Goal: Task Accomplishment & Management: Complete application form

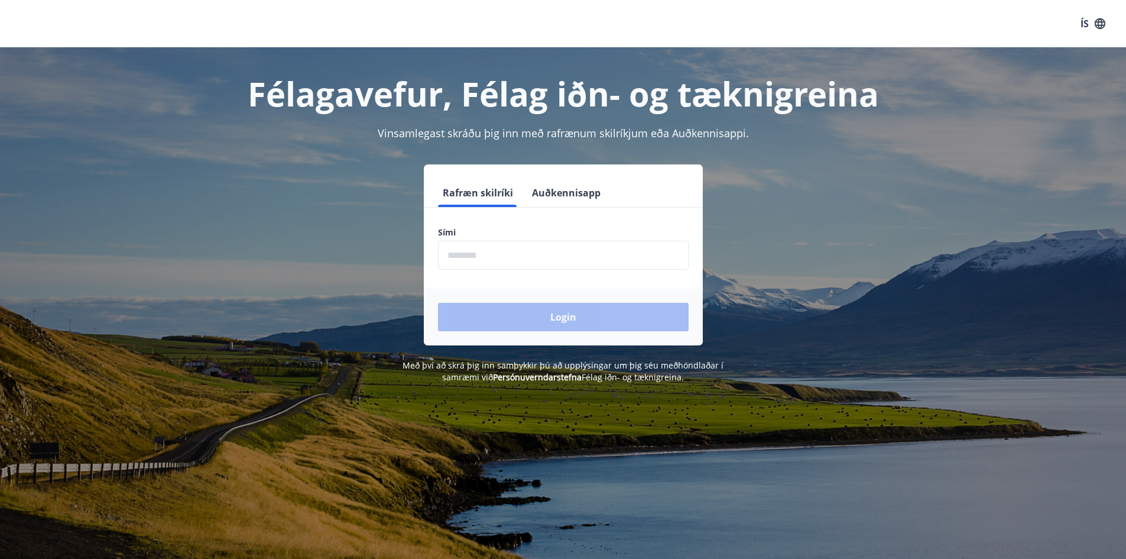
click at [543, 252] on input "phone" at bounding box center [563, 255] width 251 height 29
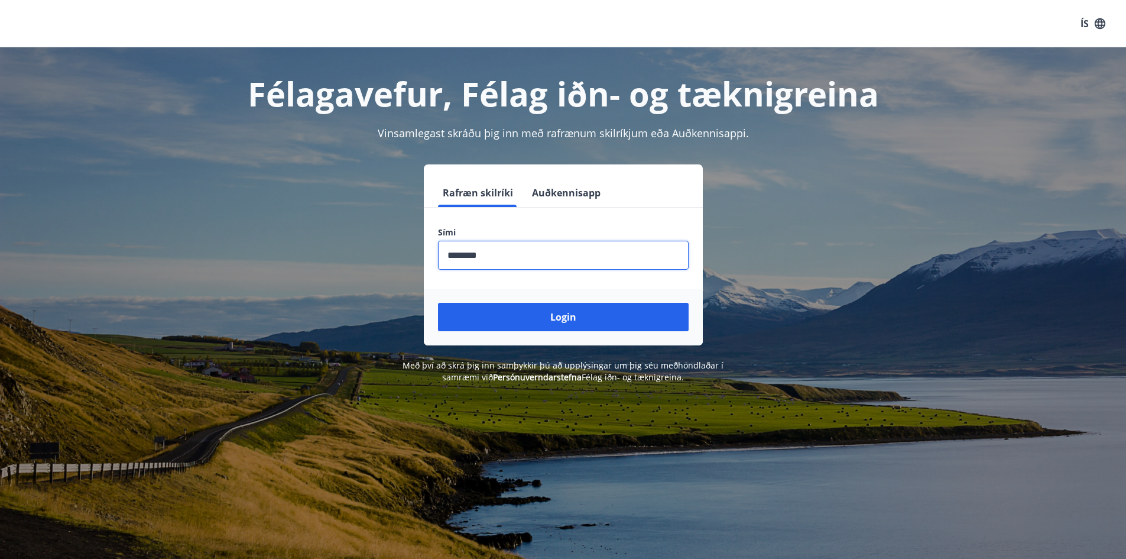
type input "********"
click at [438, 303] on button "Login" at bounding box center [563, 317] width 251 height 28
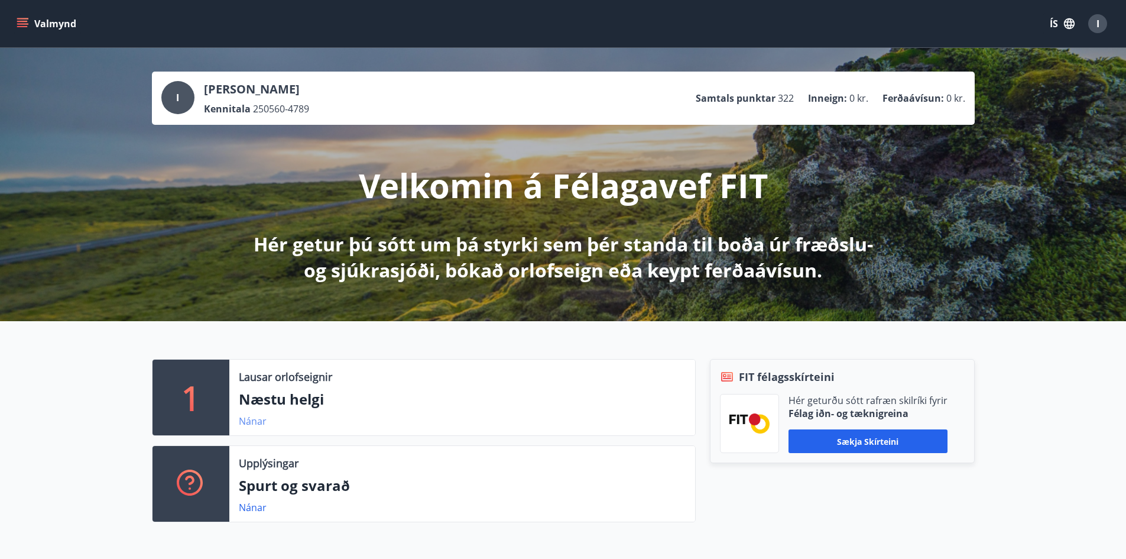
click at [257, 420] on link "Nánar" at bounding box center [253, 420] width 28 height 13
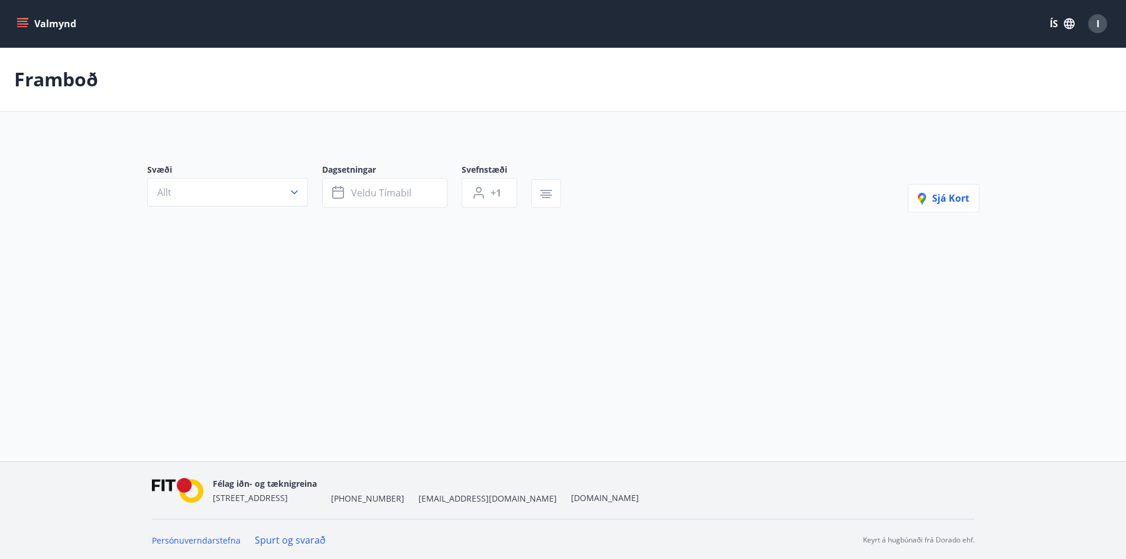
type input "*"
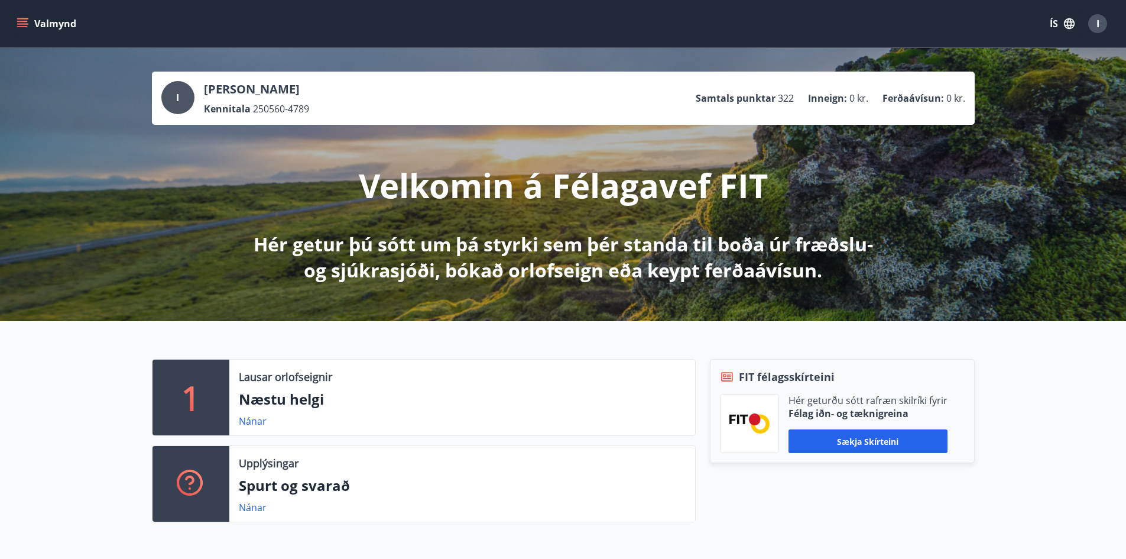
click at [17, 20] on icon "menu" at bounding box center [23, 24] width 12 height 12
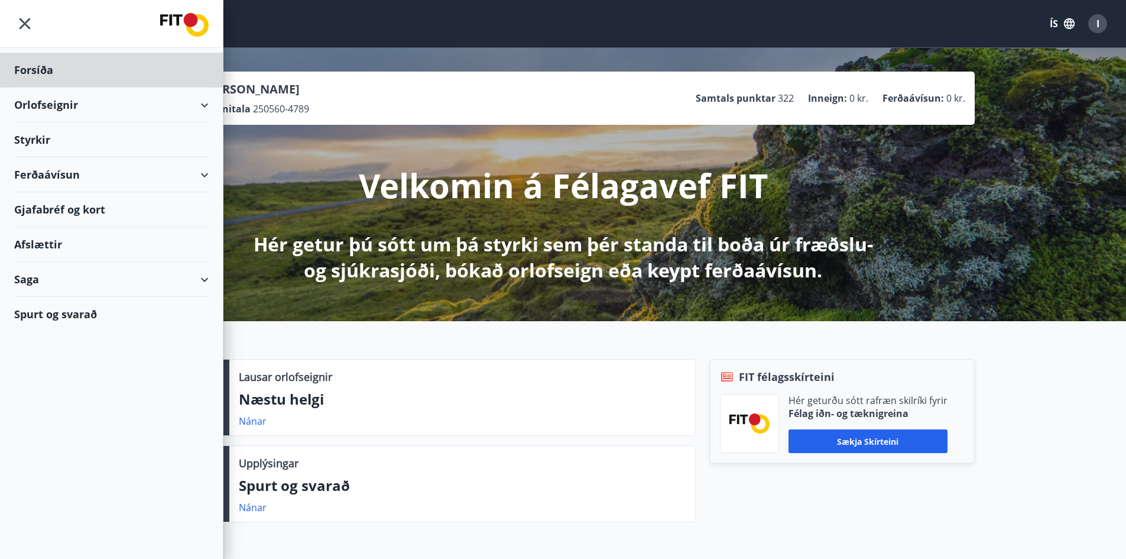
click at [33, 134] on div "Styrkir" at bounding box center [111, 139] width 194 height 35
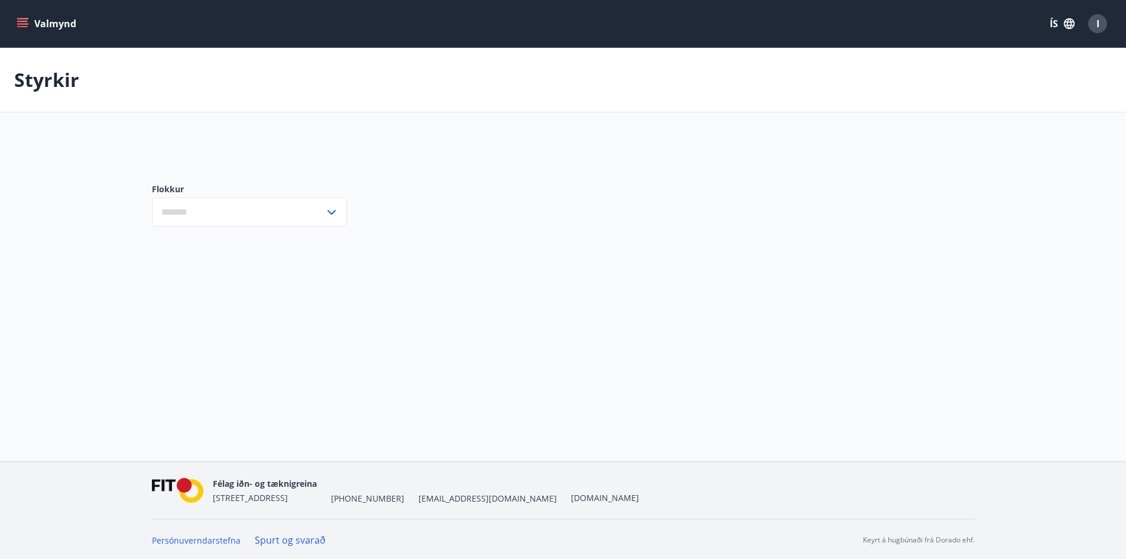
type input "***"
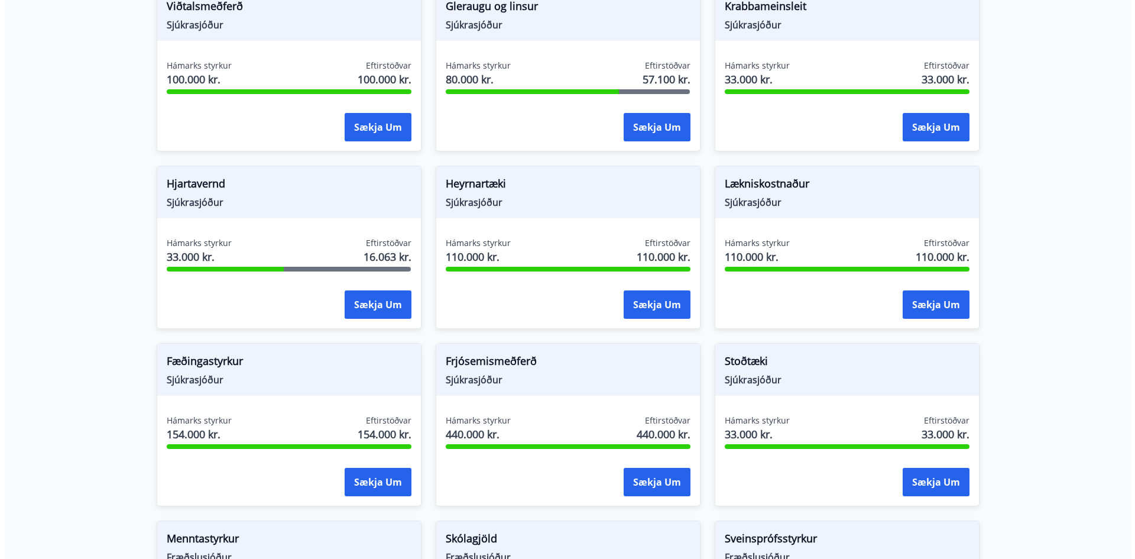
scroll to position [591, 0]
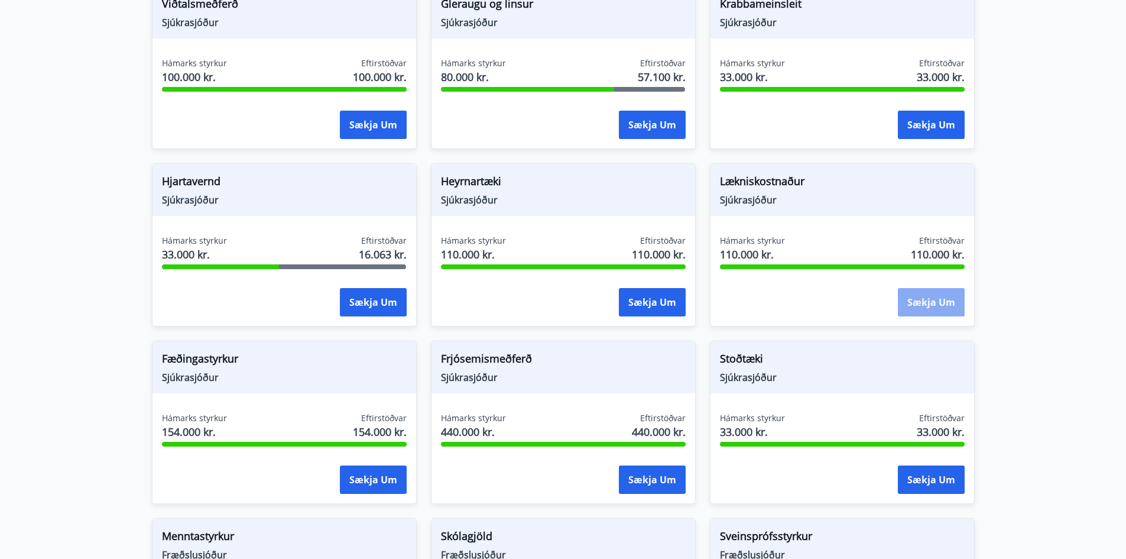
click at [919, 302] on button "Sækja um" at bounding box center [931, 302] width 67 height 28
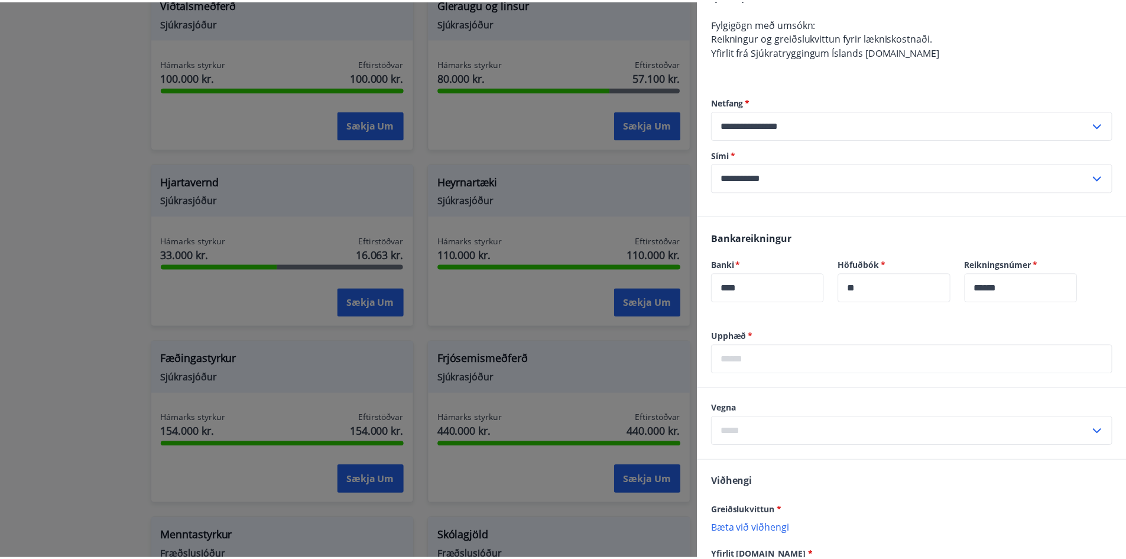
scroll to position [375, 0]
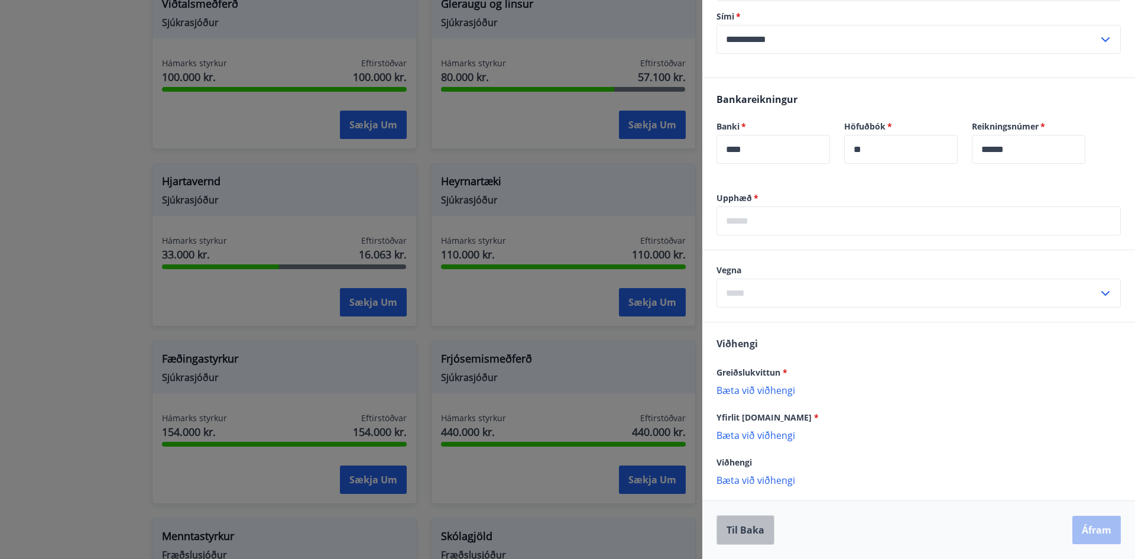
click at [747, 536] on button "Til baka" at bounding box center [746, 530] width 58 height 30
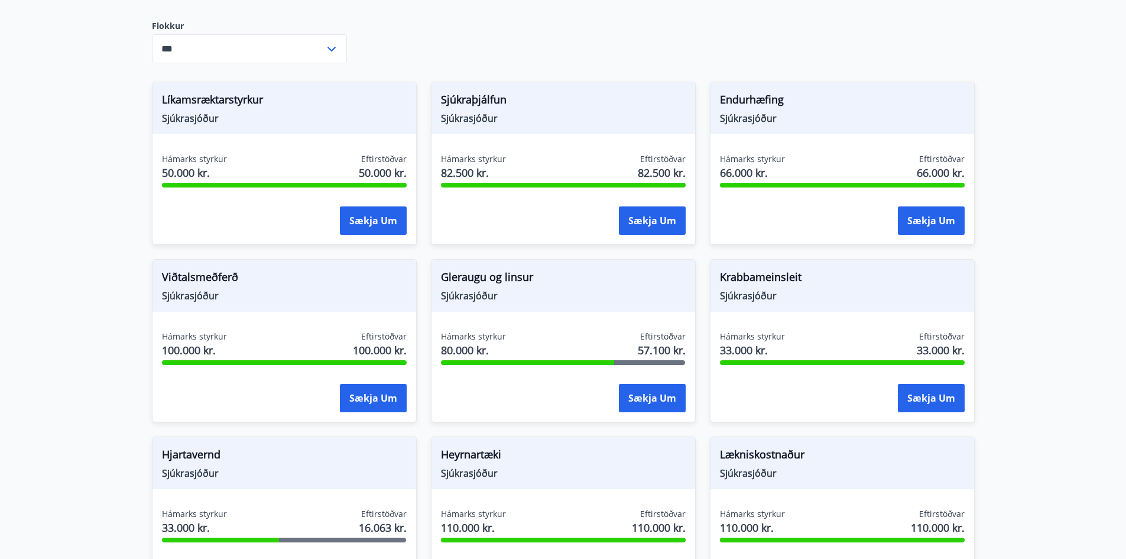
scroll to position [177, 0]
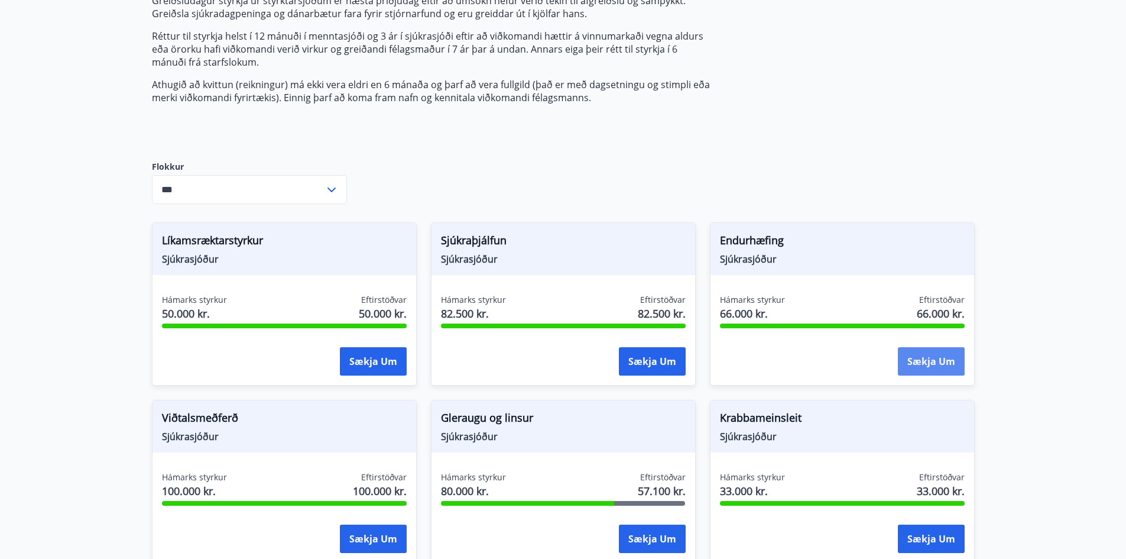
click at [922, 355] on button "Sækja um" at bounding box center [931, 361] width 67 height 28
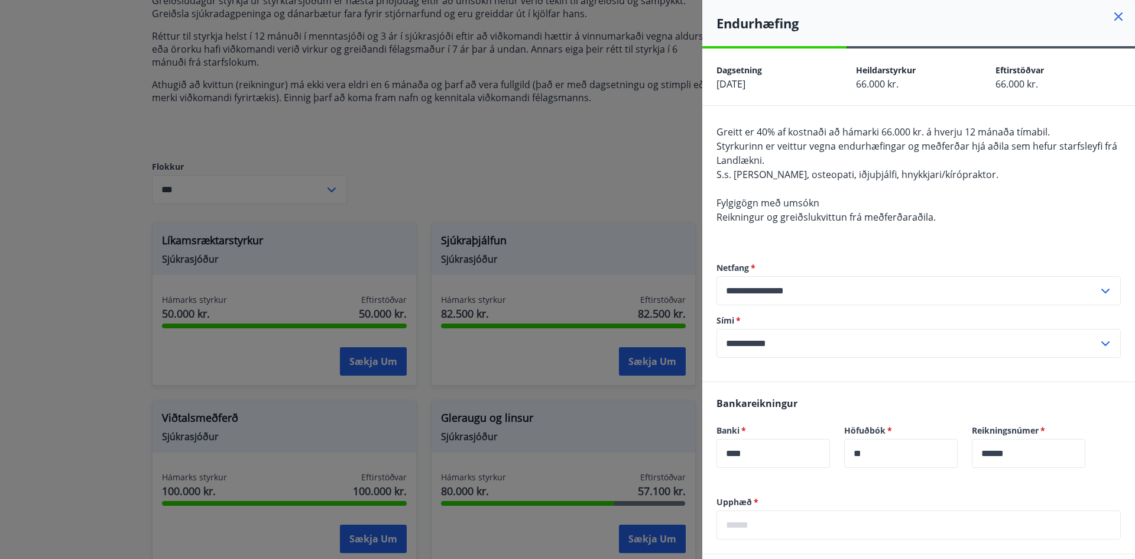
click at [1111, 14] on icon at bounding box center [1118, 16] width 14 height 14
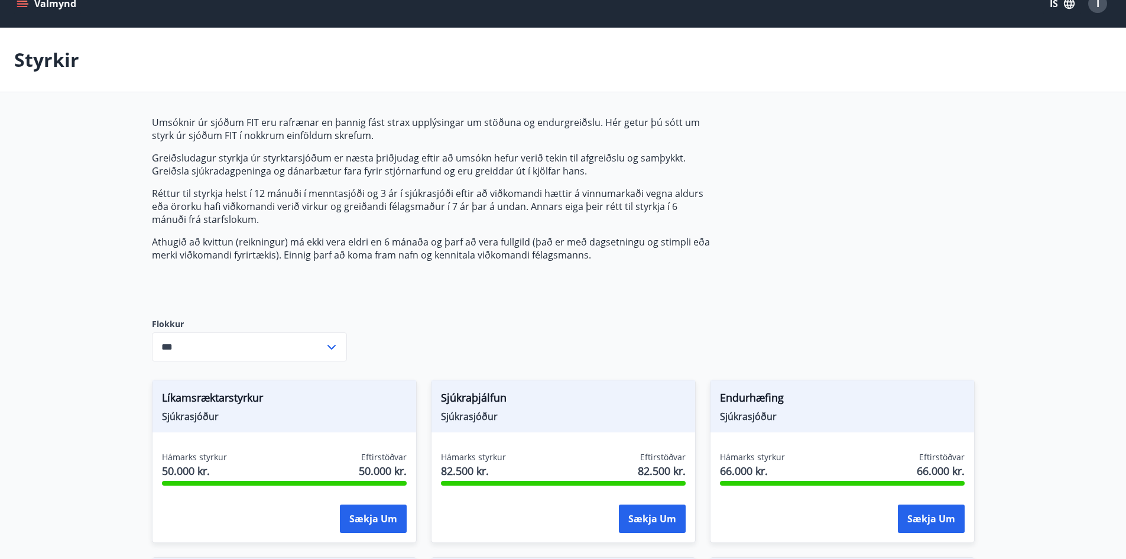
scroll to position [0, 0]
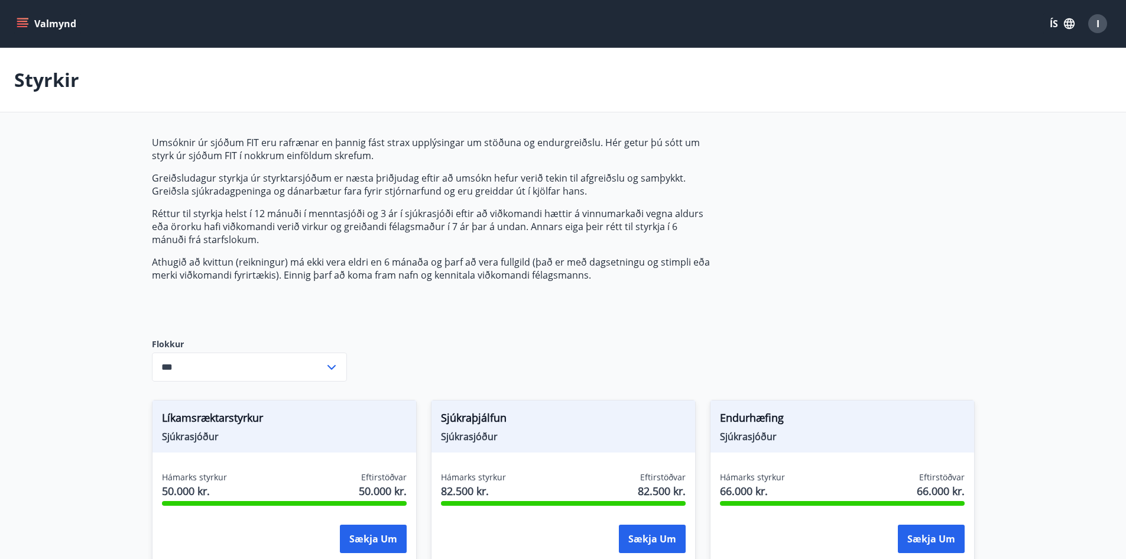
click at [19, 21] on icon "menu" at bounding box center [22, 21] width 11 height 1
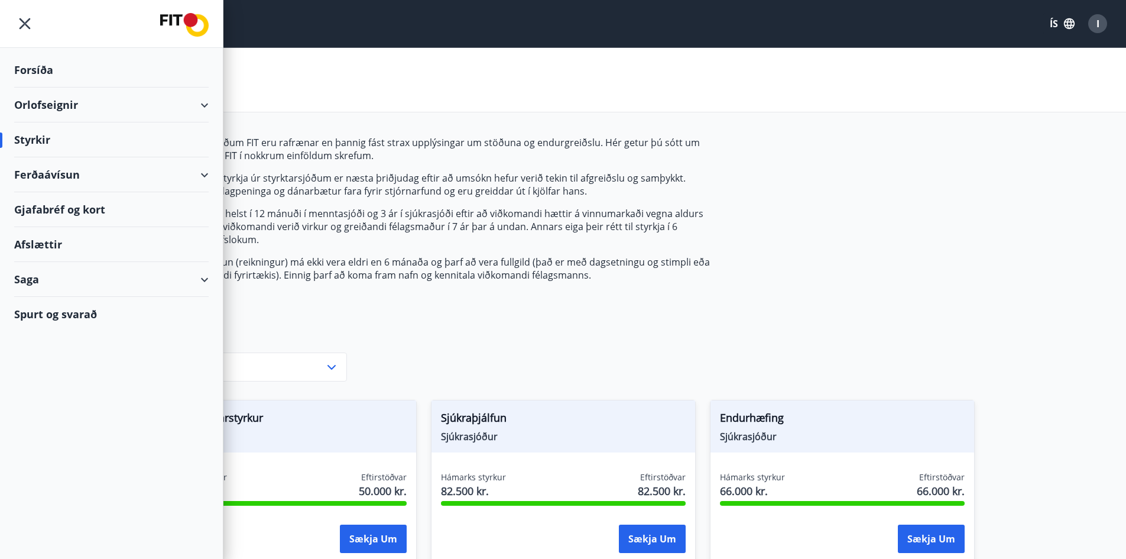
click at [24, 277] on div "Saga" at bounding box center [111, 279] width 194 height 35
click at [66, 437] on div "Styrkjasaga" at bounding box center [112, 433] width 176 height 25
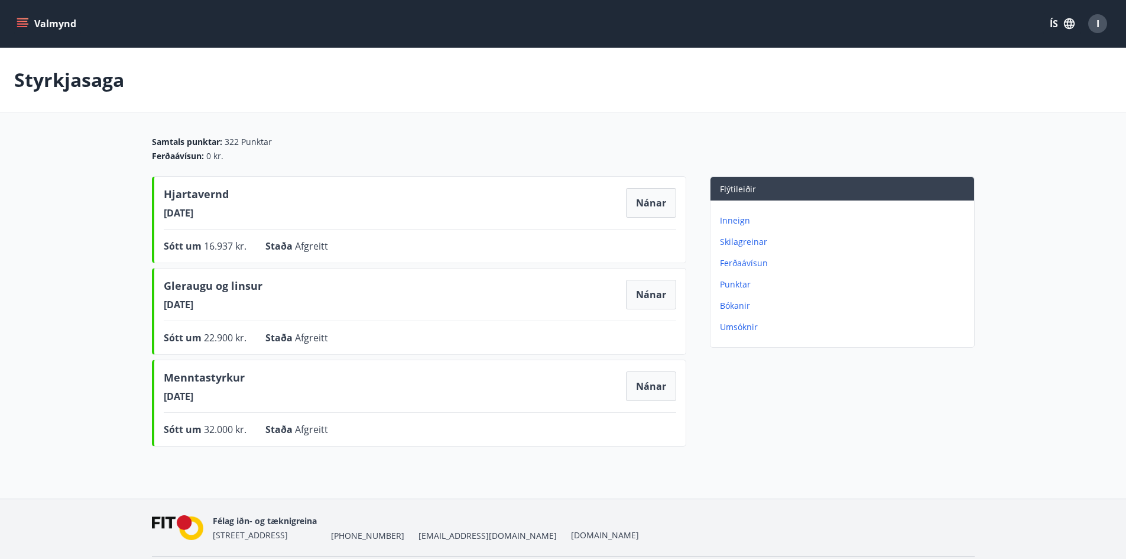
click at [22, 21] on icon "menu" at bounding box center [22, 21] width 11 height 1
click at [1101, 23] on div "I" at bounding box center [1097, 23] width 19 height 19
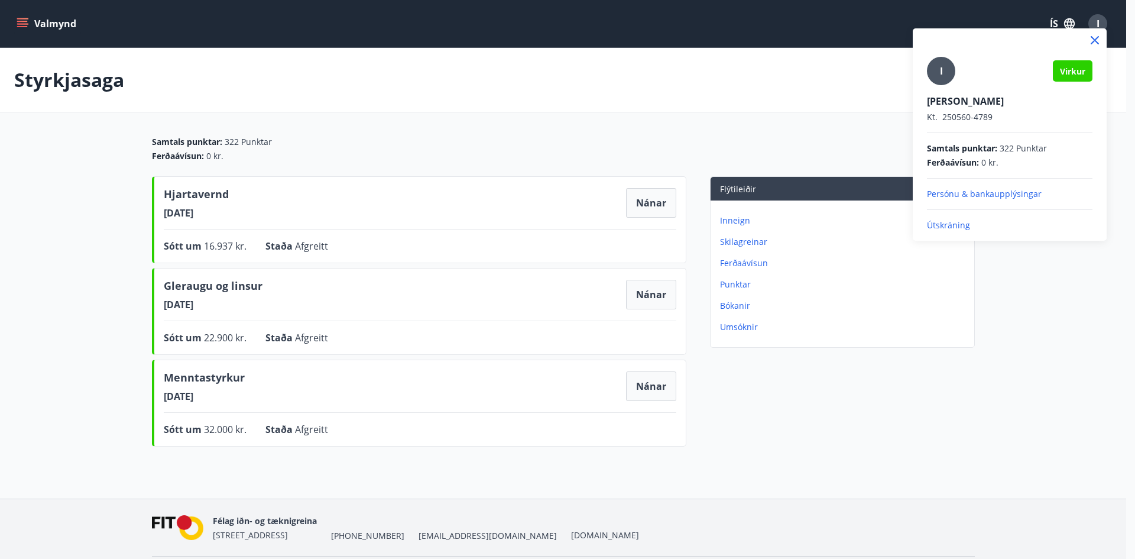
click at [937, 228] on p "Útskráning" at bounding box center [1010, 225] width 166 height 12
